Goal: Task Accomplishment & Management: Complete application form

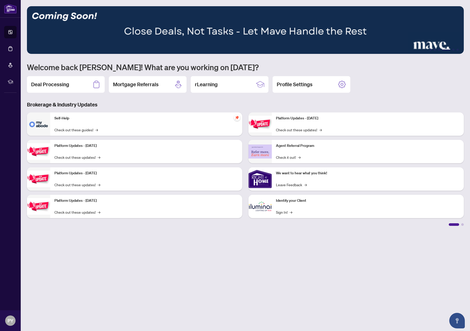
drag, startPoint x: 112, startPoint y: 268, endPoint x: 112, endPoint y: 154, distance: 114.6
click at [112, 268] on main "1 2 3 4 5 6 Welcome back [PERSON_NAME]! What are you working on [DATE]? Deal Pr…" at bounding box center [246, 165] width 450 height 331
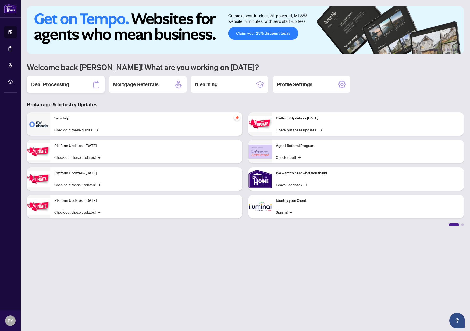
click at [54, 87] on h2 "Deal Processing" at bounding box center [50, 84] width 38 height 7
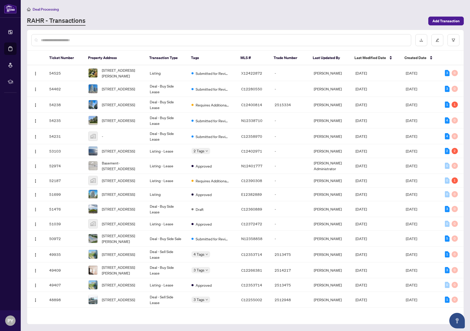
click at [275, 37] on input "text" at bounding box center [224, 40] width 366 height 6
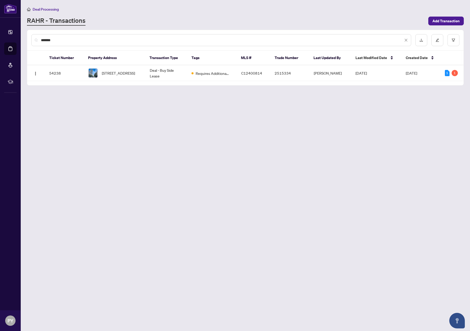
type input "*******"
click at [110, 82] on div "Ticket Number Property Address Transaction Type Tags MLS # Trade Number Last Up…" at bounding box center [245, 68] width 437 height 34
click at [111, 70] on span "[STREET_ADDRESS]" at bounding box center [118, 73] width 33 height 6
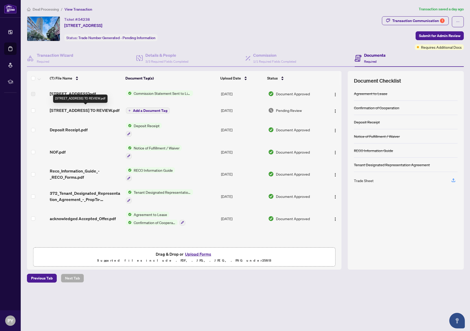
click at [92, 110] on span "[STREET_ADDRESS] TO REVIEW.pdf" at bounding box center [85, 110] width 70 height 6
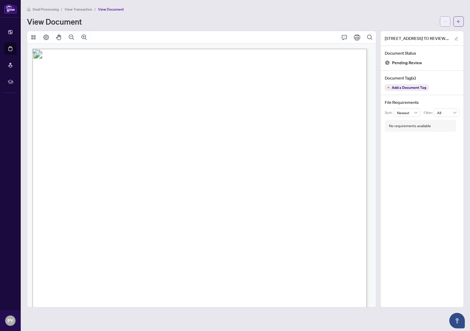
click at [447, 19] on button "button" at bounding box center [445, 21] width 10 height 10
click at [432, 30] on span "Download" at bounding box center [426, 33] width 39 height 6
click at [286, 30] on div "Deal Processing / View Transaction / View Document View Document [STREET_ADDRES…" at bounding box center [245, 156] width 437 height 301
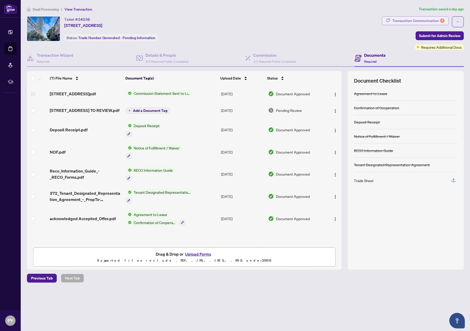
click at [421, 18] on div "Transaction Communication 1" at bounding box center [418, 21] width 52 height 8
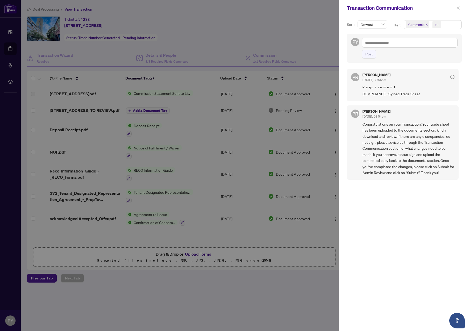
click at [315, 45] on div at bounding box center [235, 165] width 470 height 331
click at [459, 7] on icon "close" at bounding box center [459, 8] width 4 height 4
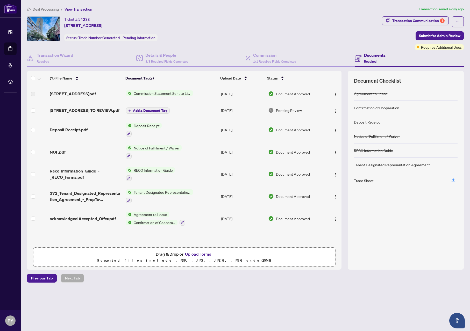
click at [316, 47] on div "Ticket #: 54238 [STREET_ADDRESS] Status: Trade Number Generated - Pending Infor…" at bounding box center [203, 33] width 355 height 34
drag, startPoint x: 155, startPoint y: 111, endPoint x: 134, endPoint y: 147, distance: 41.1
click at [149, 149] on tbody "[STREET_ADDRESS] - Invoice.pdf Commission Statement Sent to Listing Brokerage […" at bounding box center [184, 158] width 315 height 144
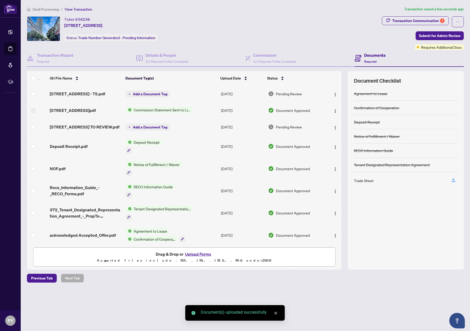
click at [134, 92] on span "Add a Document Tag" at bounding box center [150, 94] width 34 height 4
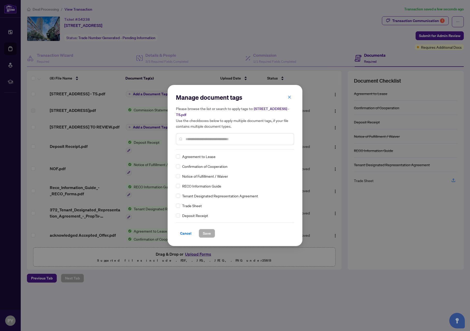
click at [213, 136] on input "text" at bounding box center [238, 139] width 104 height 6
click at [207, 229] on span "Save" at bounding box center [207, 233] width 8 height 8
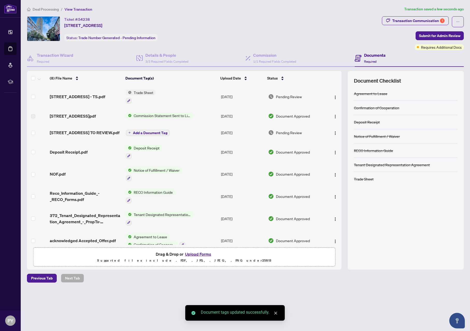
click at [439, 36] on span "Submit for Admin Review" at bounding box center [439, 36] width 41 height 8
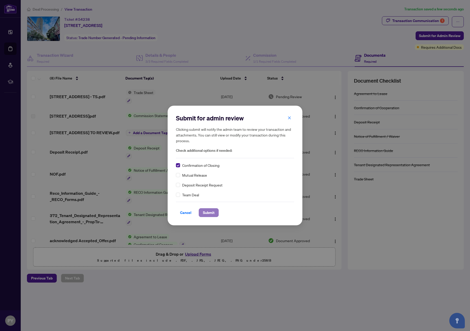
click at [209, 212] on span "Submit" at bounding box center [209, 213] width 12 height 8
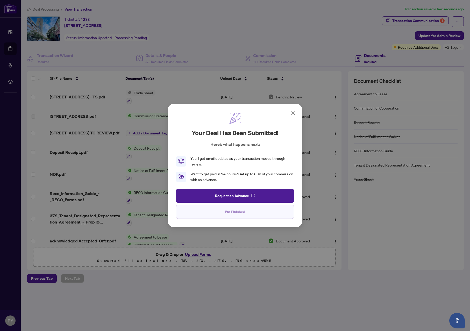
click at [258, 213] on button "I'm Finished" at bounding box center [235, 212] width 118 height 14
